Goal: Task Accomplishment & Management: Use online tool/utility

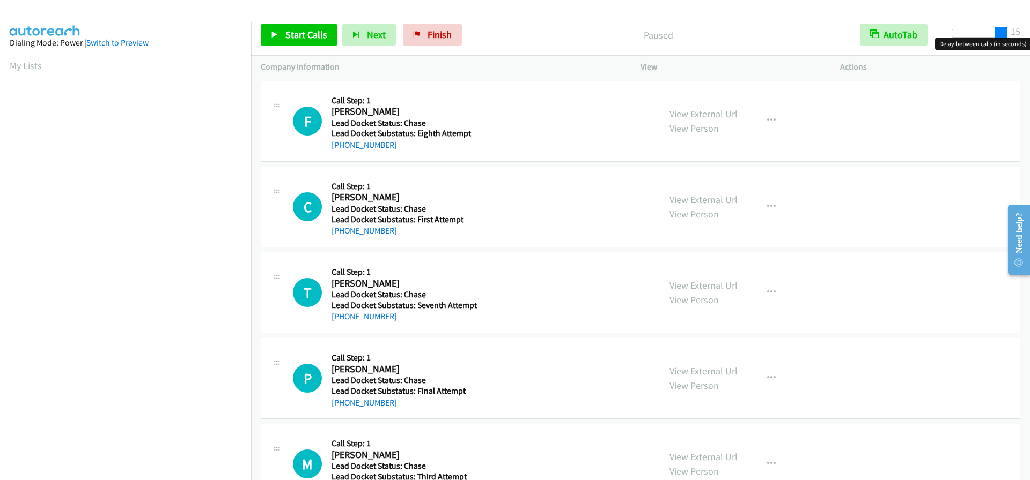
drag, startPoint x: 955, startPoint y: 36, endPoint x: 1020, endPoint y: 41, distance: 66.1
click at [1020, 41] on body "Start Calls Pause Next Finish Paused AutoTab AutoTab 15 Company Information Inf…" at bounding box center [515, 25] width 1030 height 51
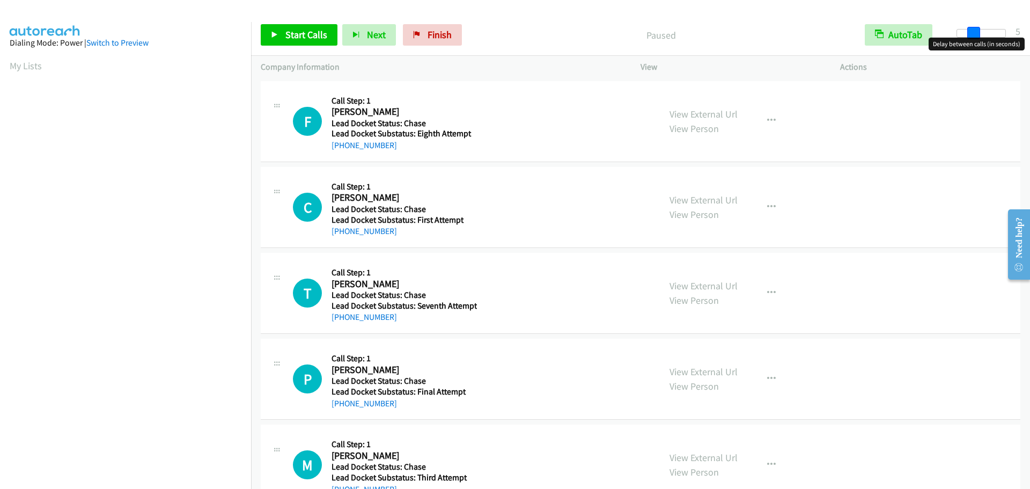
drag, startPoint x: 1000, startPoint y: 36, endPoint x: 968, endPoint y: 29, distance: 32.3
click at [968, 29] on span at bounding box center [973, 33] width 13 height 13
click at [494, 29] on p "Paused" at bounding box center [660, 35] width 369 height 14
click at [293, 37] on span "Start Calls" at bounding box center [306, 34] width 42 height 12
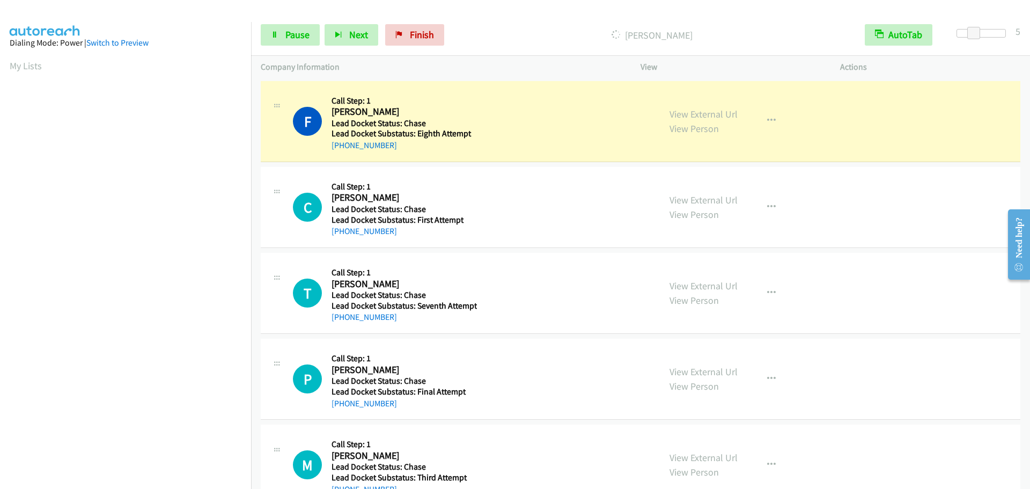
drag, startPoint x: 335, startPoint y: 39, endPoint x: 468, endPoint y: 26, distance: 133.1
click at [579, 28] on p "Dialing Freeman Clark" at bounding box center [652, 35] width 387 height 14
click at [339, 32] on icon "button" at bounding box center [339, 36] width 8 height 8
click at [505, 21] on div "Start Calls Pause Next Finish Dialing Freeman Clark AutoTab AutoTab 5" at bounding box center [640, 34] width 779 height 41
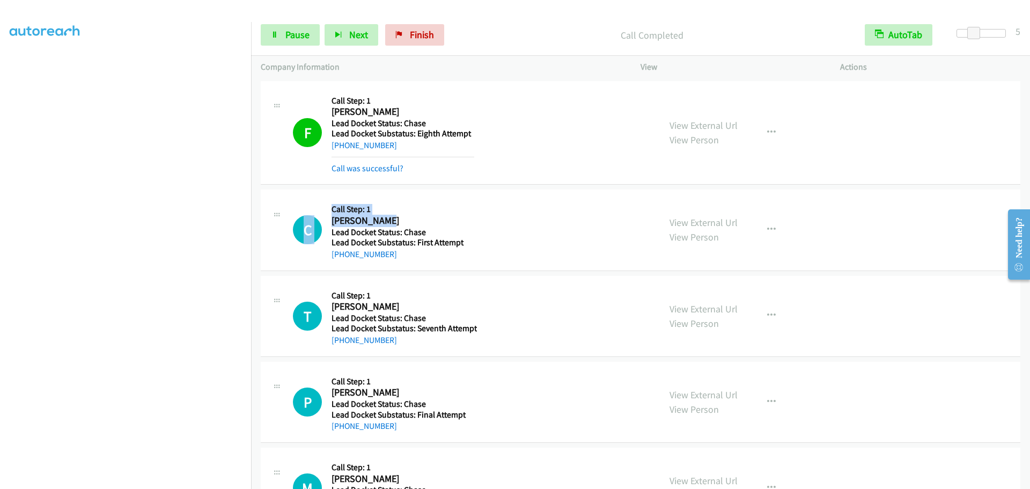
drag, startPoint x: 385, startPoint y: 220, endPoint x: 328, endPoint y: 220, distance: 57.4
click at [328, 220] on div "C Callback Scheduled Call Step: 1 Chris Licata America/New_York Lead Docket Sta…" at bounding box center [471, 229] width 357 height 61
click at [433, 209] on h5 "Call Step: 1" at bounding box center [402, 209] width 143 height 11
click at [341, 36] on icon "button" at bounding box center [339, 36] width 8 height 8
drag, startPoint x: 330, startPoint y: 219, endPoint x: 377, endPoint y: 221, distance: 47.2
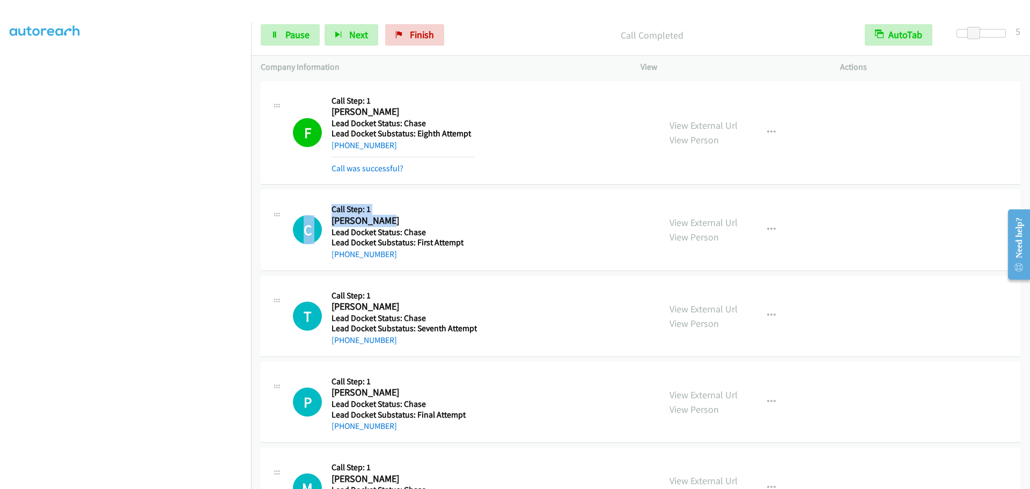
click at [377, 221] on div "C Callback Scheduled Call Step: 1 Chris Licata America/New_York Lead Docket Sta…" at bounding box center [471, 229] width 357 height 61
click at [432, 208] on h5 "Call Step: 1" at bounding box center [402, 209] width 143 height 11
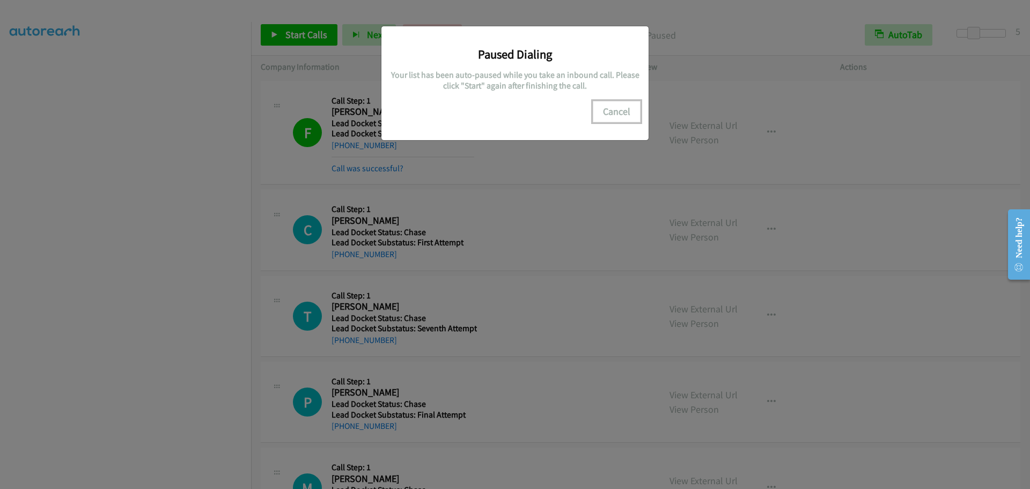
drag, startPoint x: 618, startPoint y: 114, endPoint x: 605, endPoint y: 116, distance: 13.0
click at [618, 114] on button "Cancel" at bounding box center [617, 111] width 48 height 21
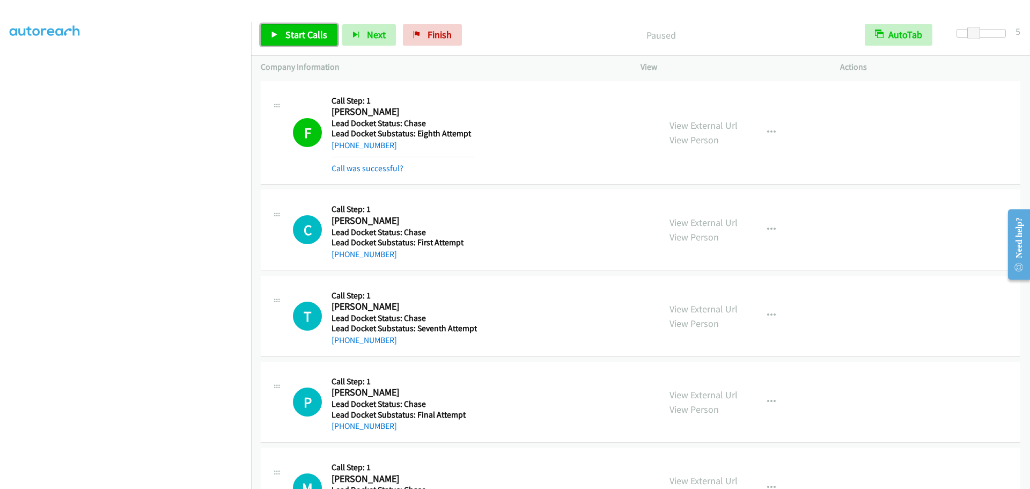
click at [296, 42] on link "Start Calls" at bounding box center [299, 34] width 77 height 21
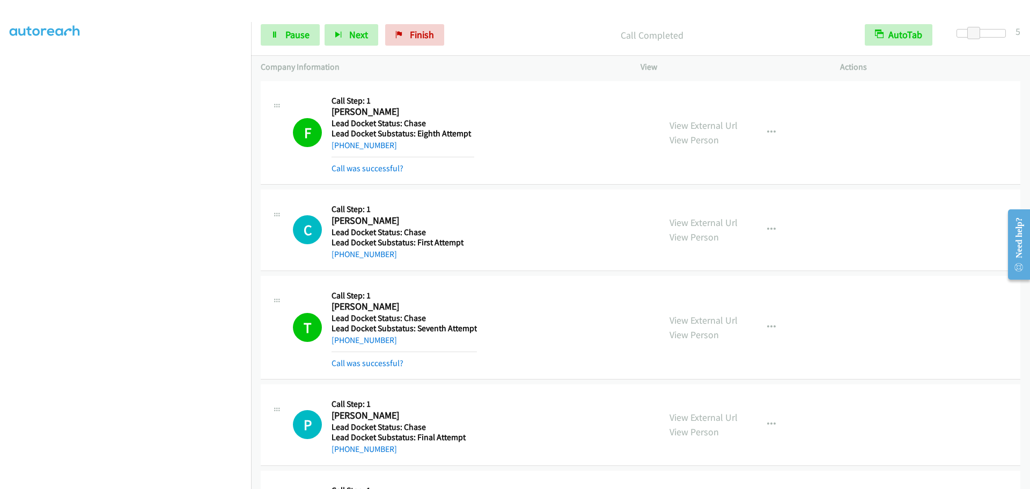
scroll to position [90, 0]
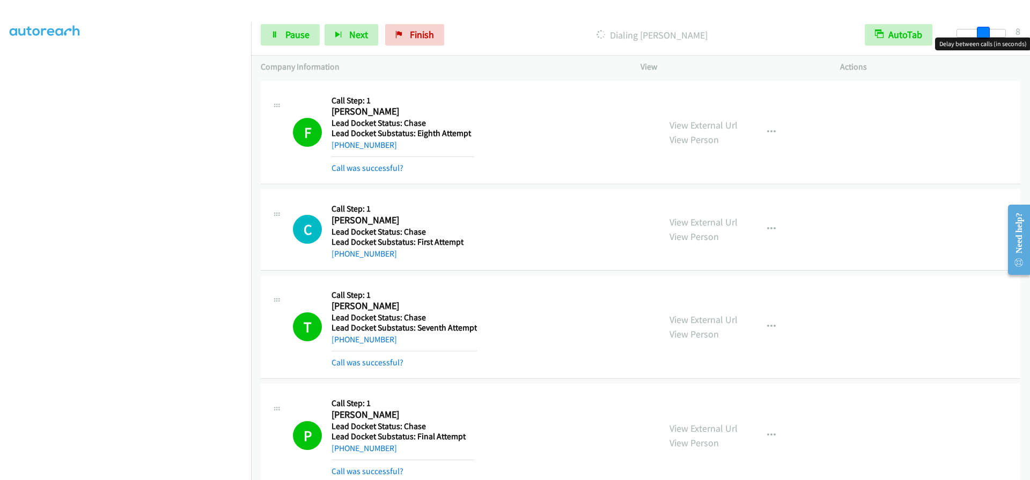
drag, startPoint x: 971, startPoint y: 34, endPoint x: 979, endPoint y: 34, distance: 8.0
click at [979, 34] on span at bounding box center [983, 33] width 13 height 13
drag, startPoint x: 987, startPoint y: 28, endPoint x: 1029, endPoint y: 31, distance: 42.4
click at [1029, 31] on div "Start Calls Pause Next Finish Dialing Y Jenkins AutoTab AutoTab 15" at bounding box center [640, 34] width 779 height 41
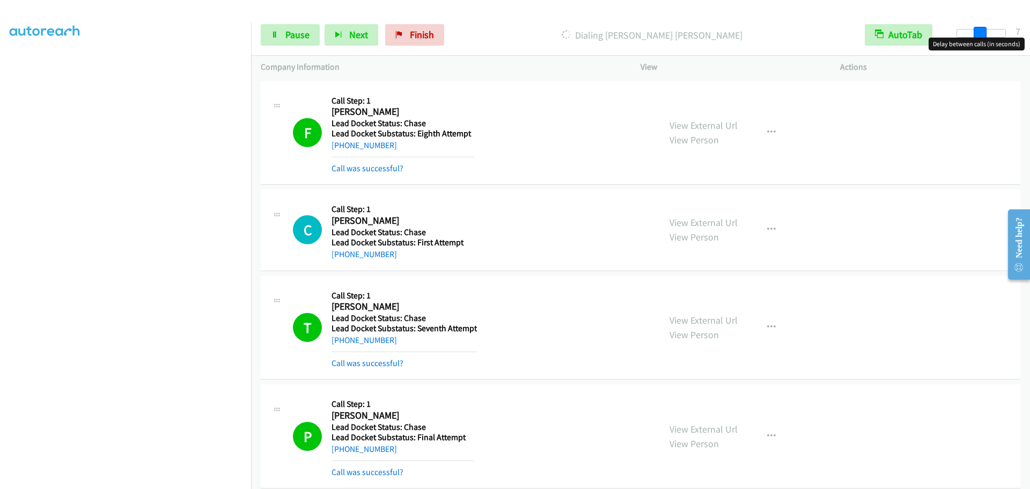
drag, startPoint x: 992, startPoint y: 33, endPoint x: 975, endPoint y: 33, distance: 16.6
click at [975, 33] on span at bounding box center [979, 33] width 13 height 13
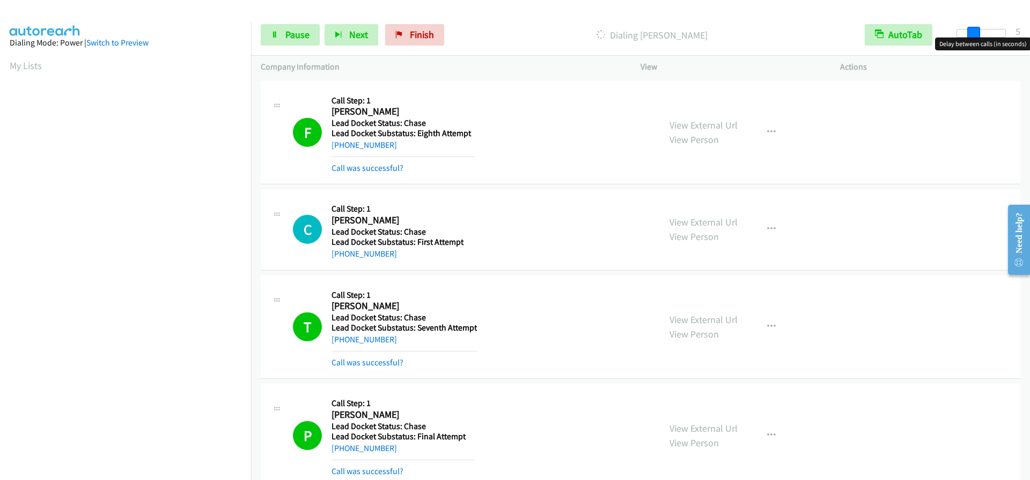
drag, startPoint x: 978, startPoint y: 35, endPoint x: 971, endPoint y: 35, distance: 7.0
click at [971, 35] on span at bounding box center [973, 33] width 13 height 13
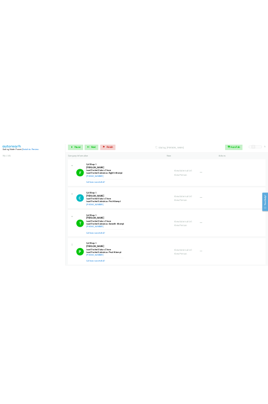
scroll to position [113, 0]
